Goal: Task Accomplishment & Management: Manage account settings

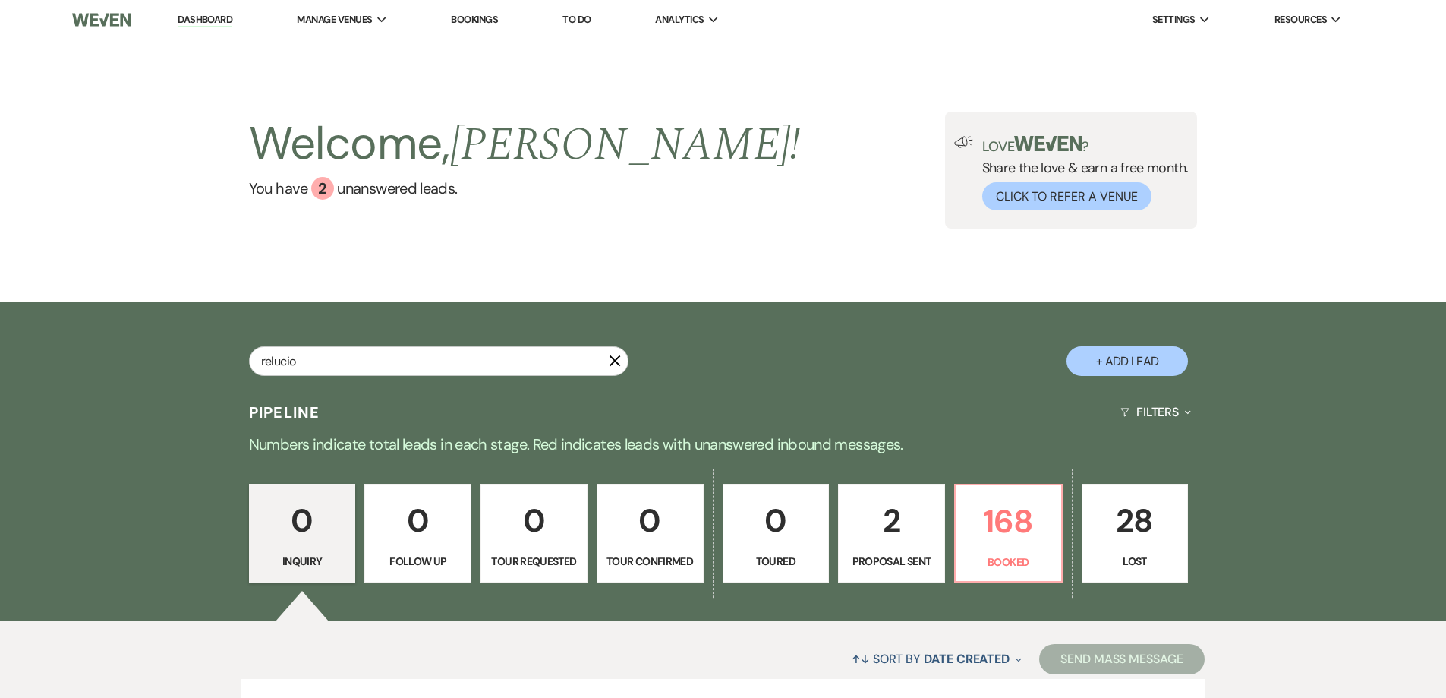
type input "relucio"
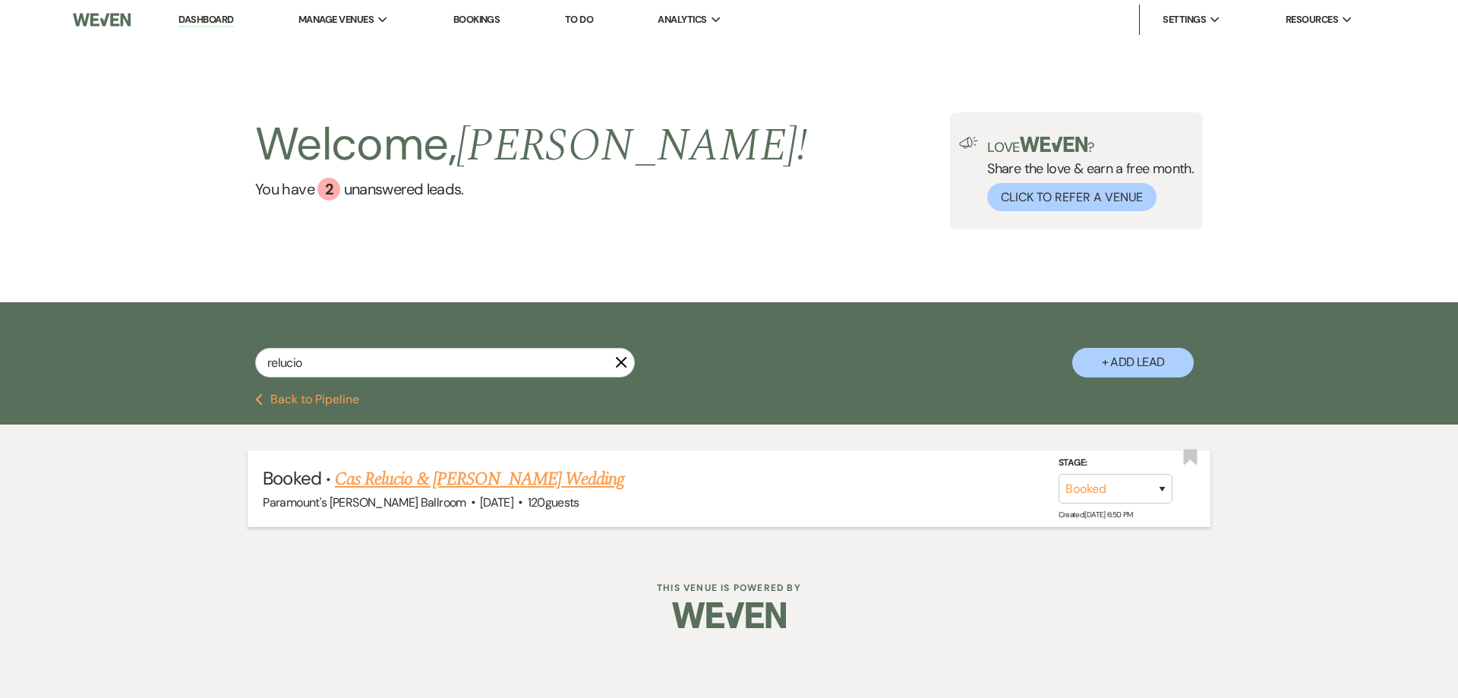
click at [567, 473] on link "Cas Relucio & [PERSON_NAME] Wedding" at bounding box center [479, 478] width 289 height 27
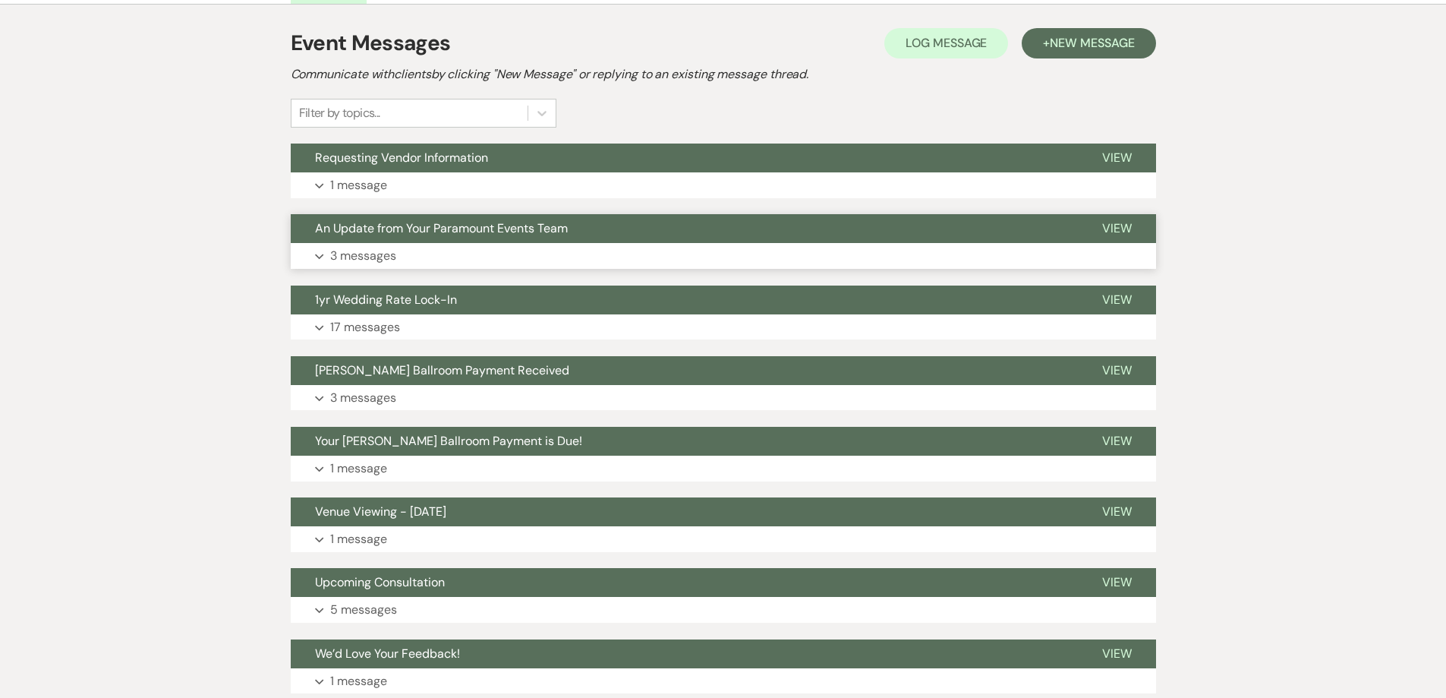
scroll to position [304, 0]
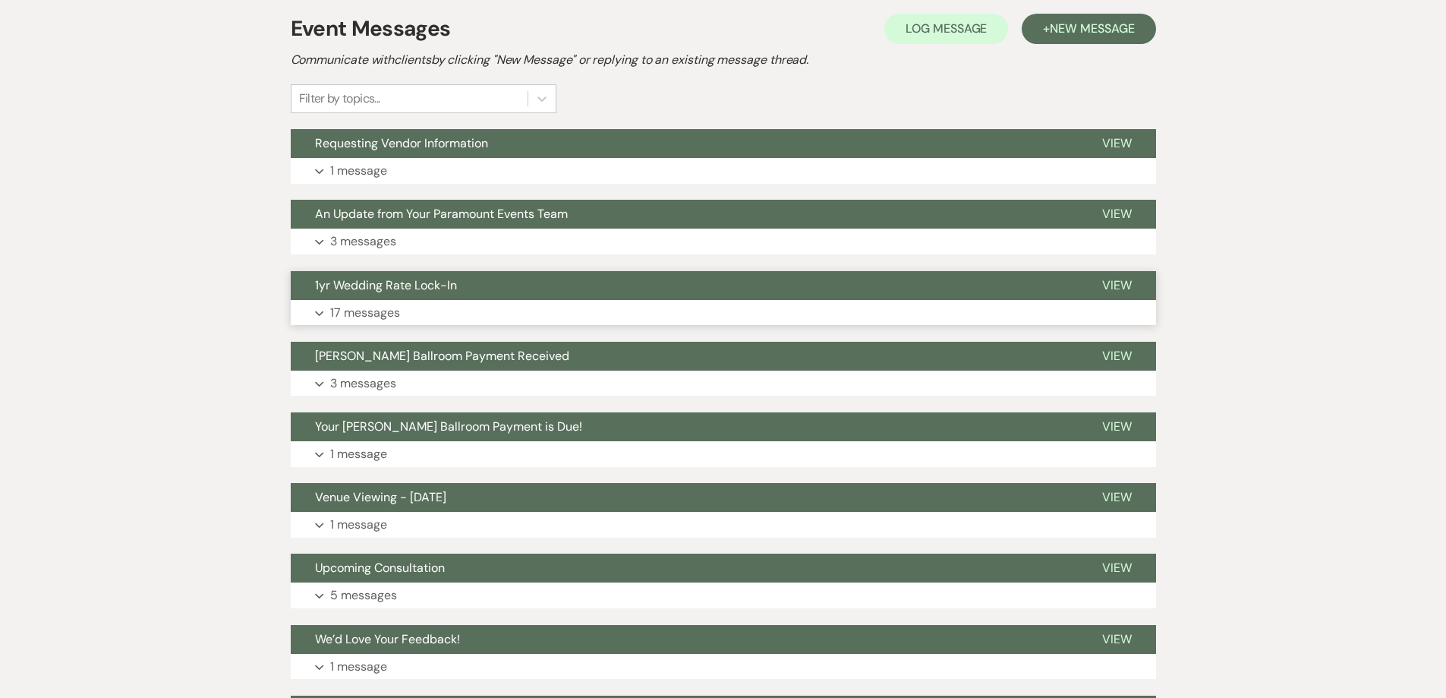
click at [405, 280] on span "1yr Wedding Rate Lock-In" at bounding box center [386, 285] width 142 height 16
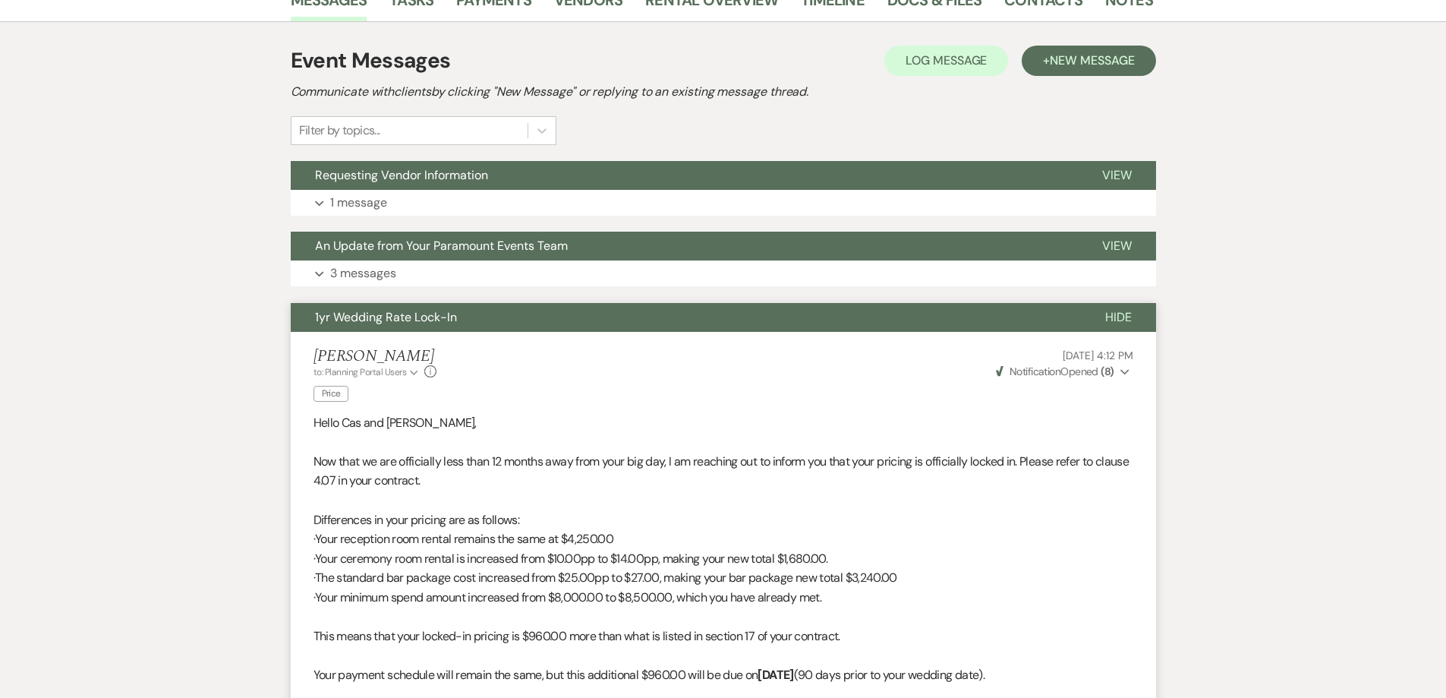
scroll to position [0, 0]
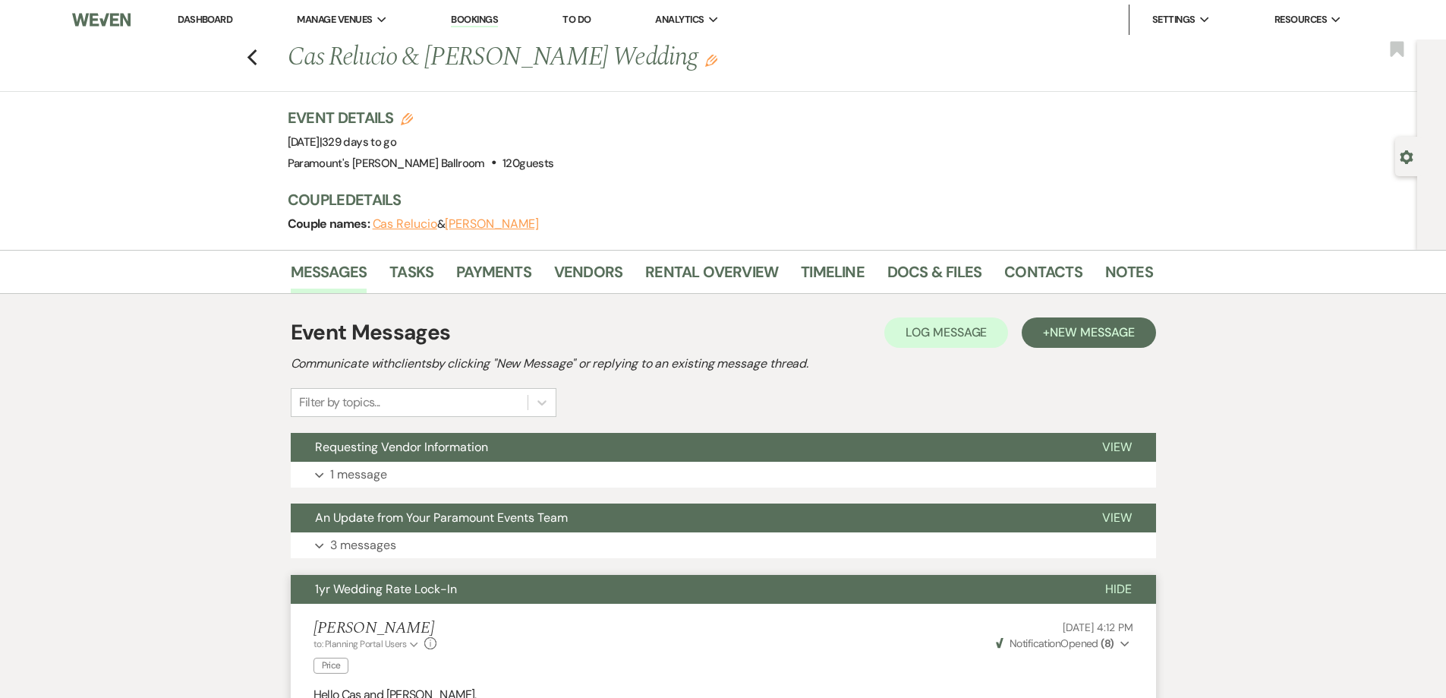
click at [412, 597] on button "1yr Wedding Rate Lock-In" at bounding box center [686, 589] width 790 height 29
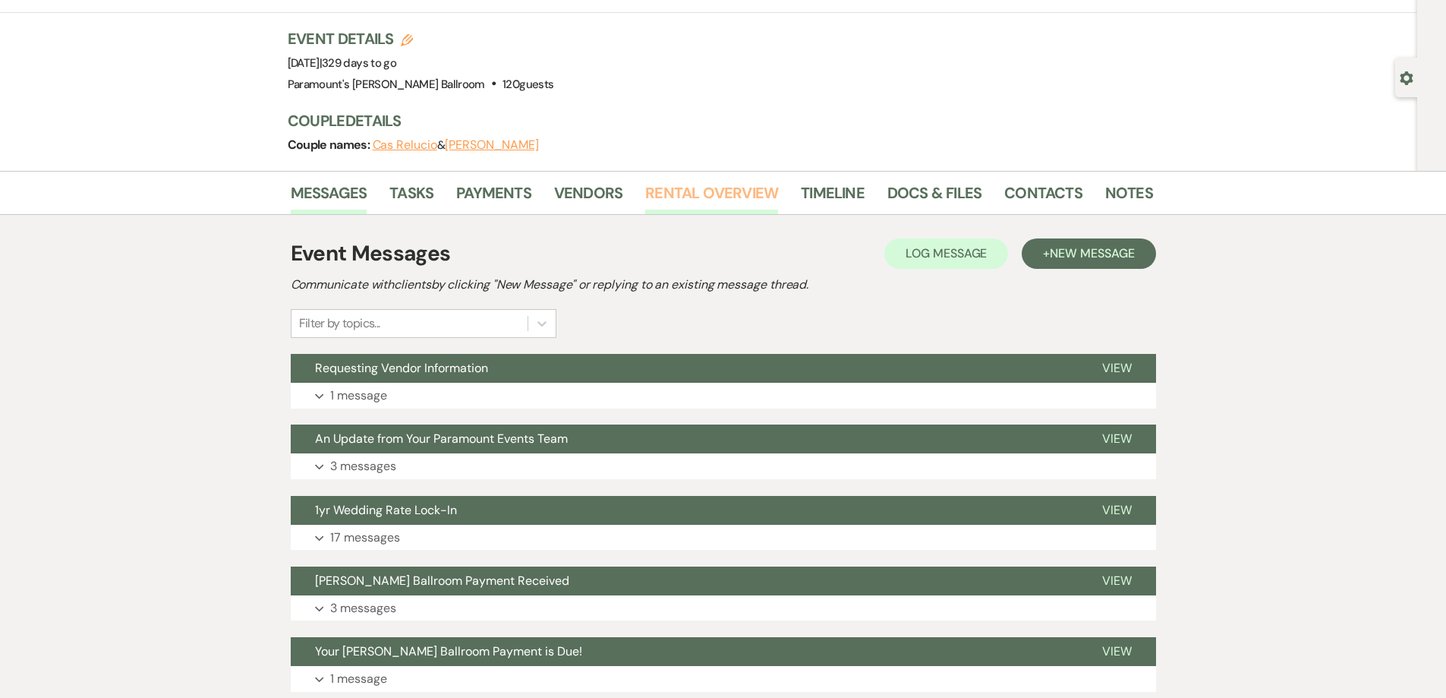
scroll to position [76, 0]
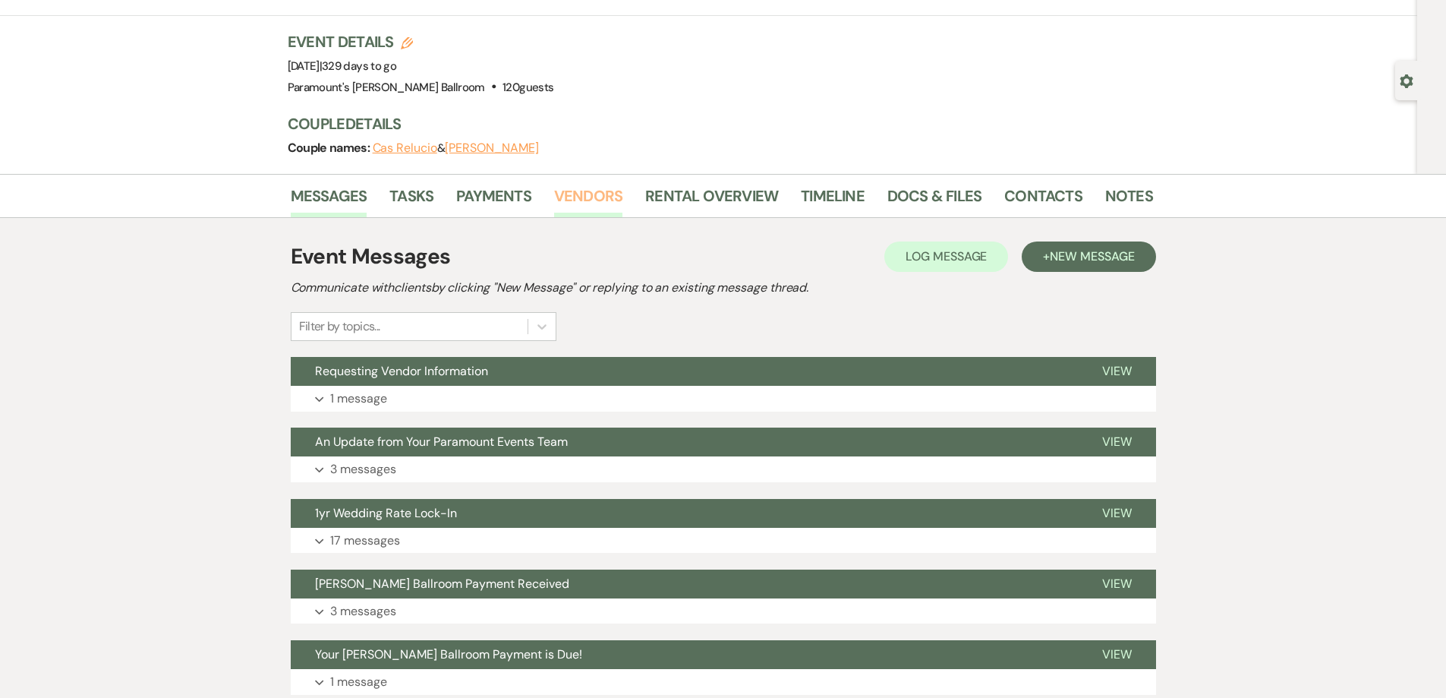
click at [572, 196] on link "Vendors" at bounding box center [588, 200] width 68 height 33
